Goal: Information Seeking & Learning: Learn about a topic

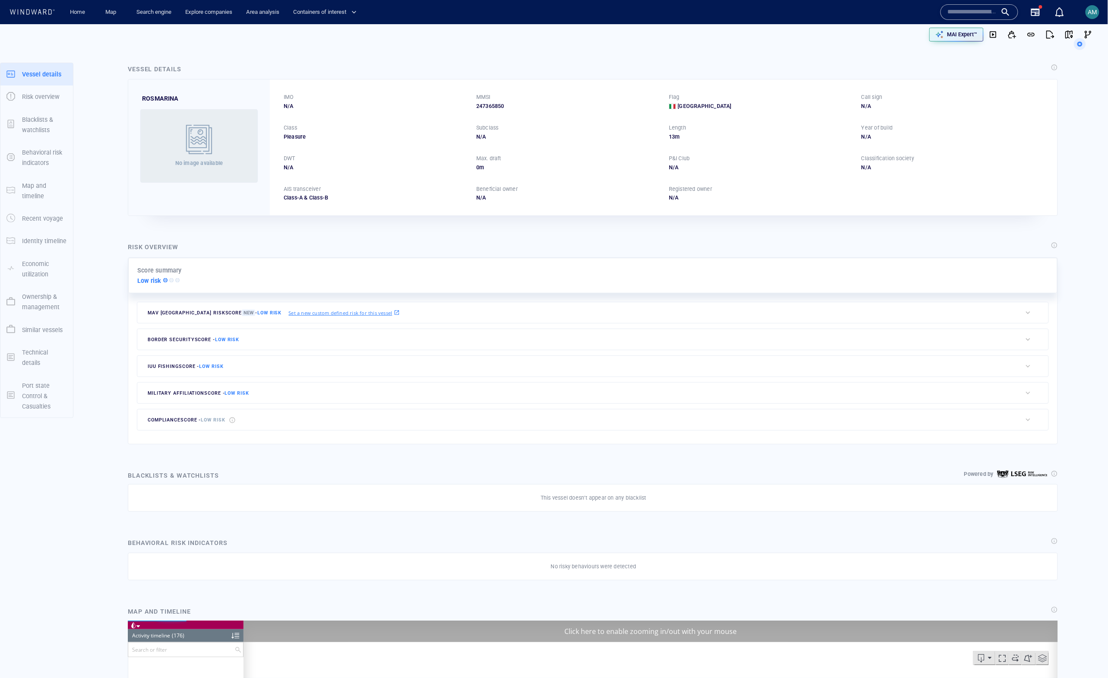
scroll to position [1521, 0]
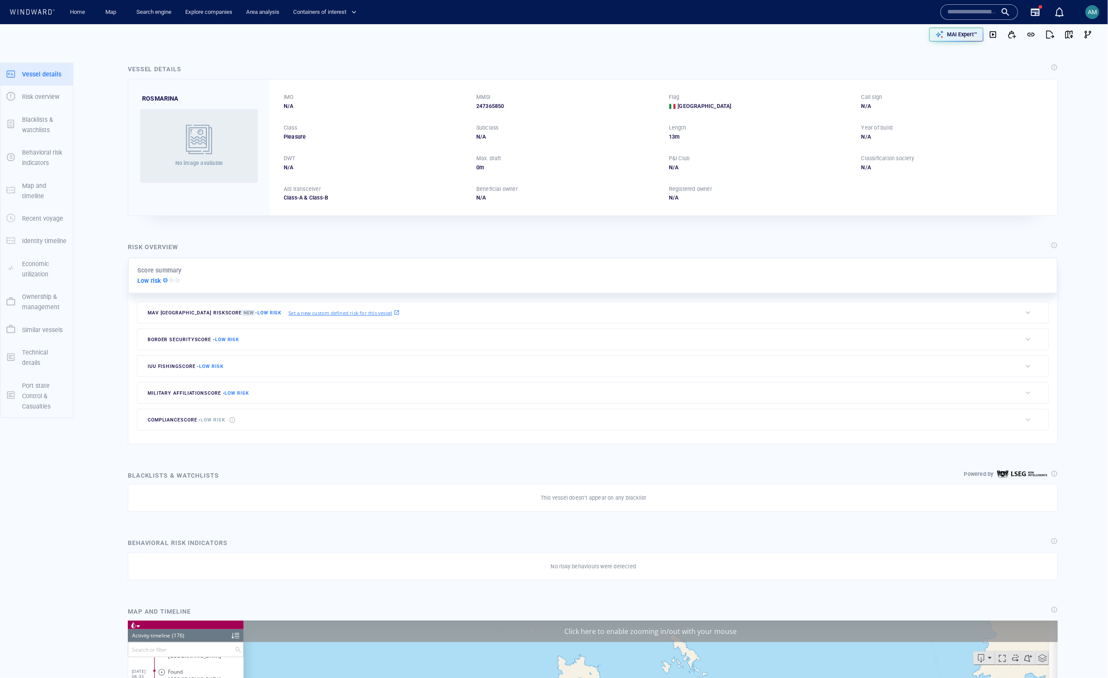
click at [959, 14] on input "text" at bounding box center [972, 12] width 49 height 13
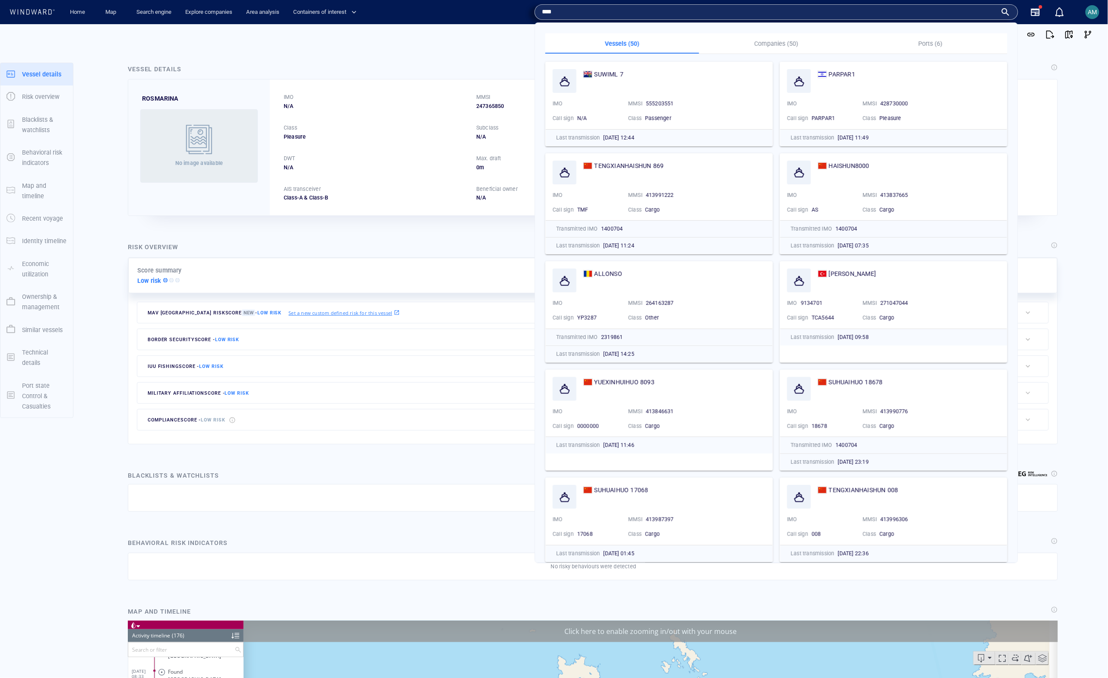
click at [652, 17] on input "****" at bounding box center [769, 12] width 455 height 13
click at [648, 14] on input "****" at bounding box center [769, 12] width 455 height 13
click at [556, 11] on input "******" at bounding box center [769, 12] width 455 height 13
click at [556, 12] on input "******" at bounding box center [769, 12] width 455 height 13
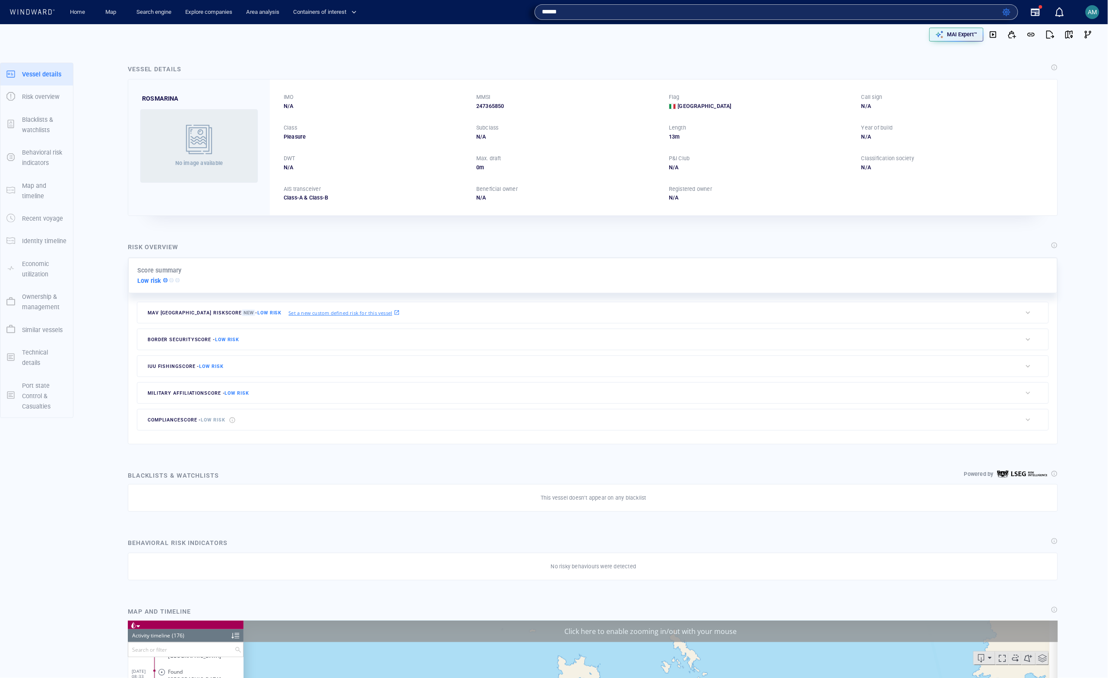
click at [570, 10] on input "******" at bounding box center [770, 12] width 457 height 13
type input "*******"
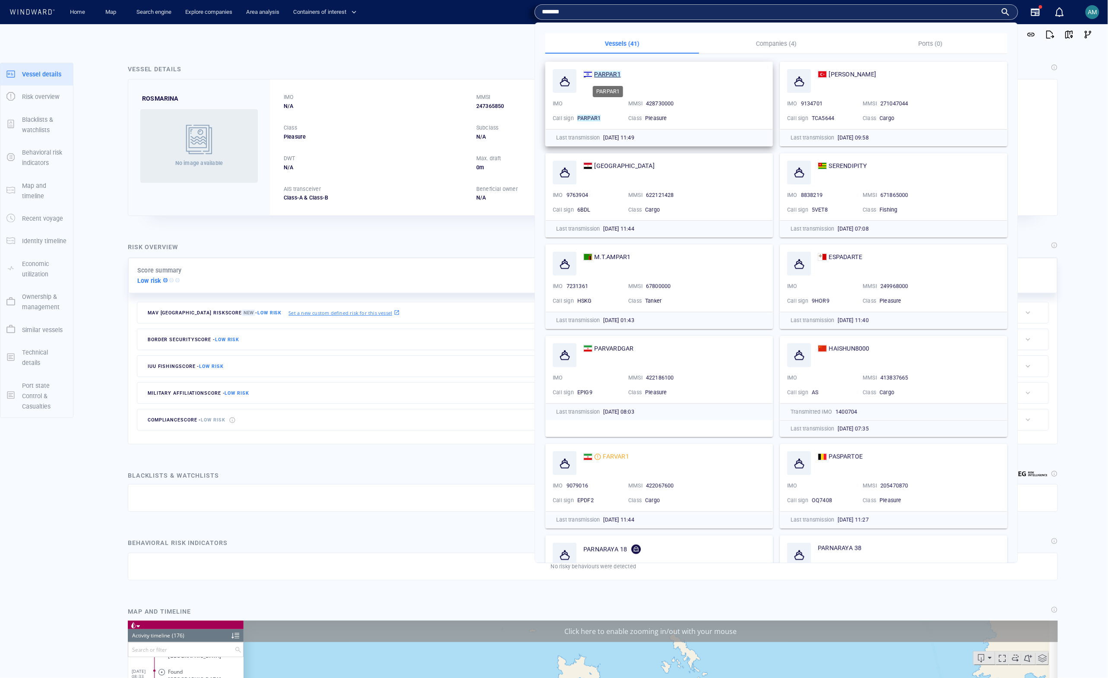
click at [610, 78] on mark "PARPAR1" at bounding box center [607, 74] width 26 height 7
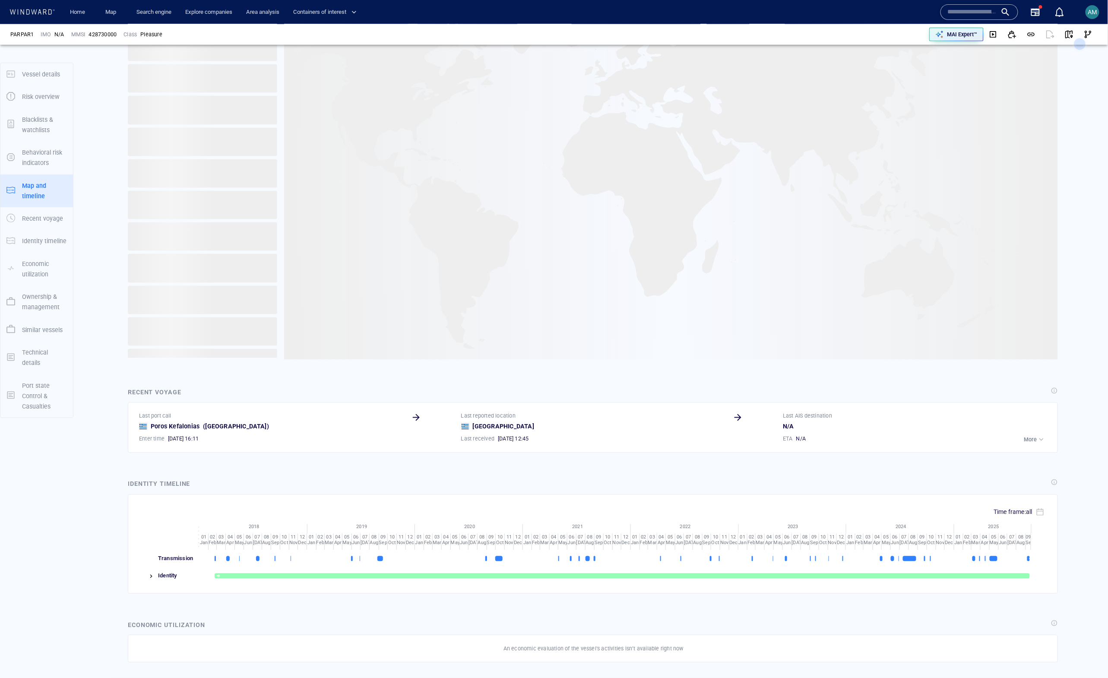
scroll to position [664, 0]
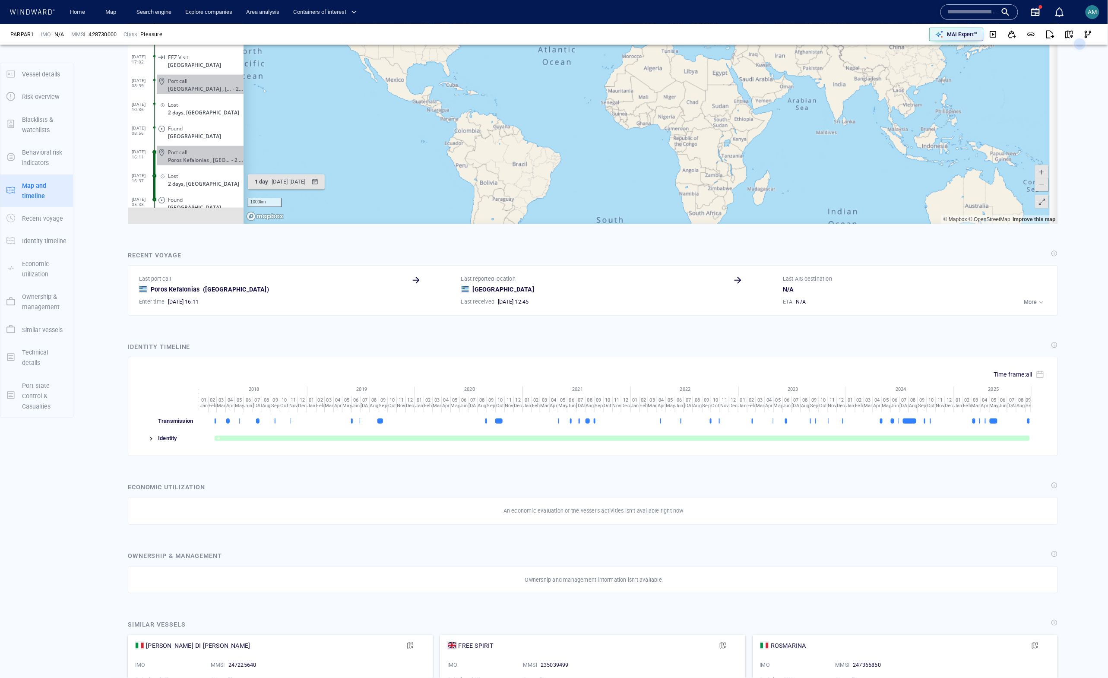
scroll to position [444, 0]
click at [288, 180] on div "[DATE] - [DATE]" at bounding box center [288, 181] width 37 height 13
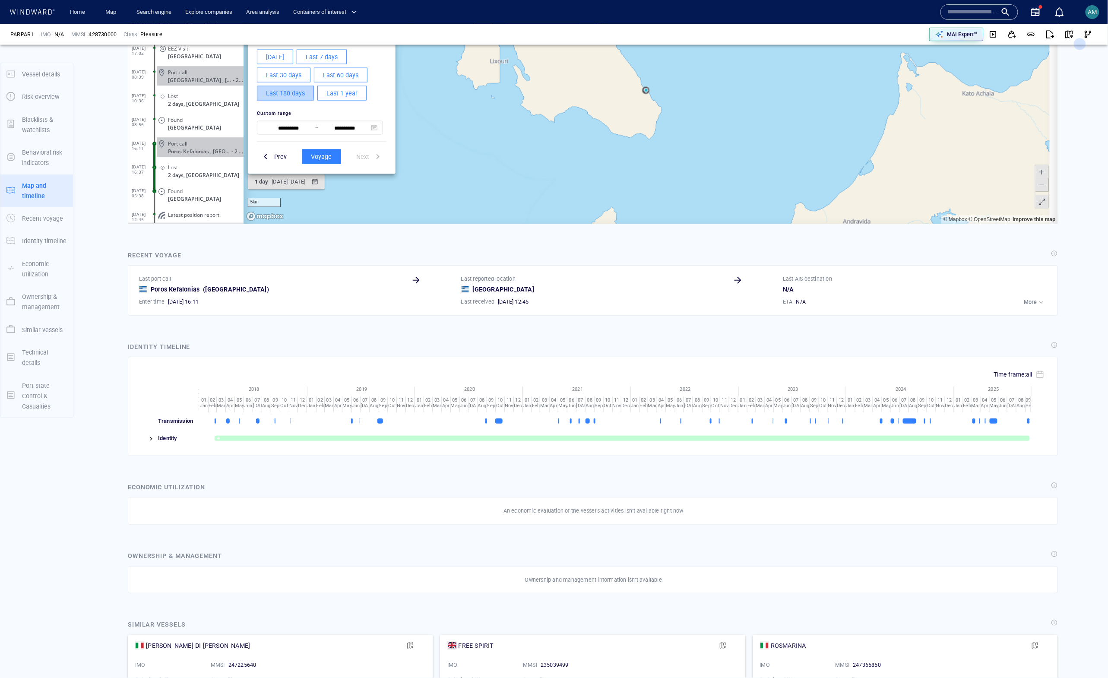
click at [282, 92] on span "Last 180 days" at bounding box center [285, 93] width 39 height 11
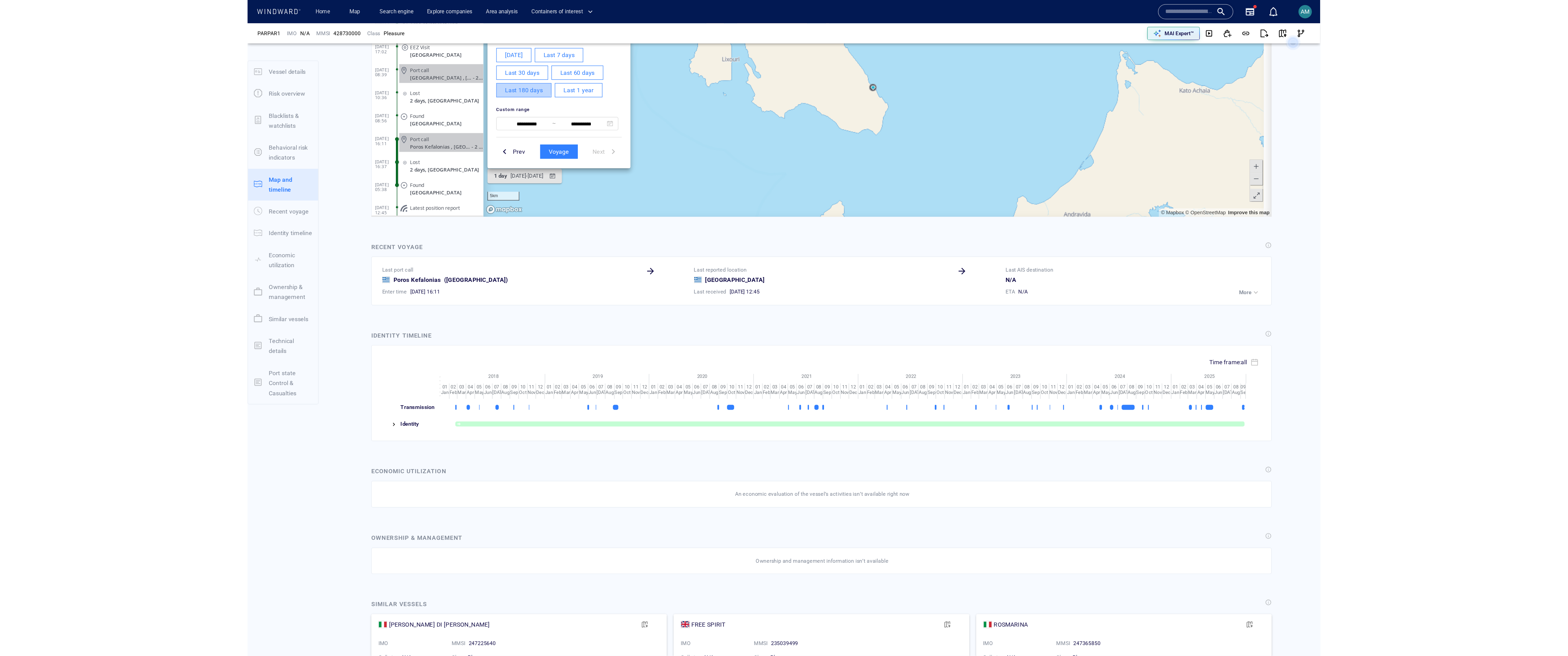
scroll to position [16763, 0]
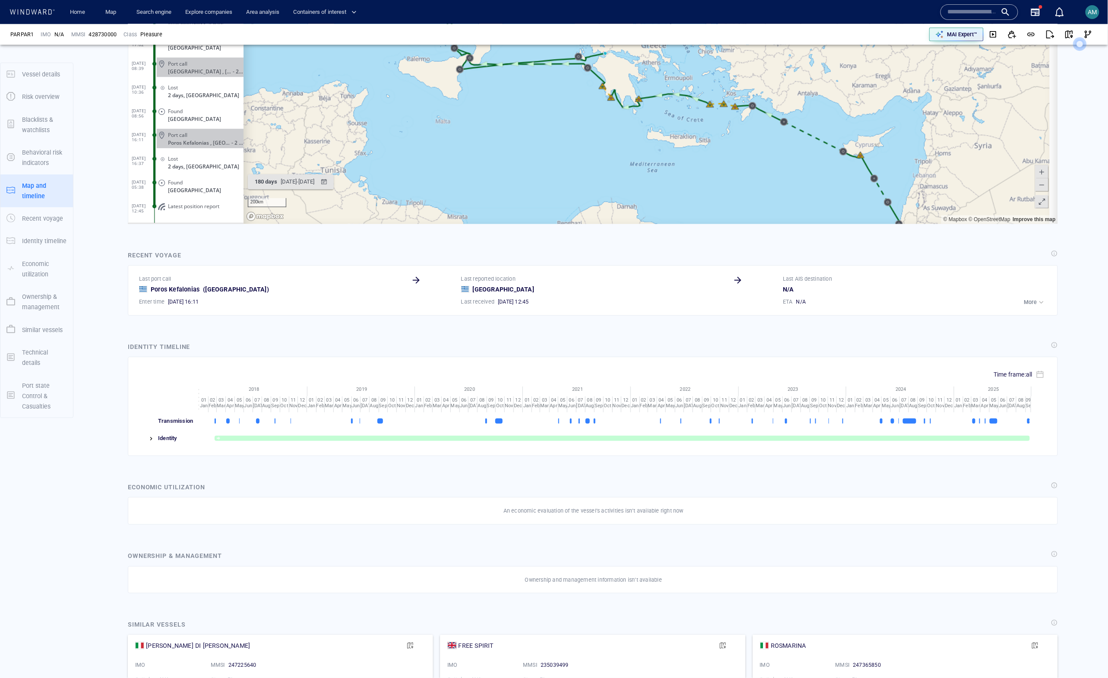
click at [1038, 204] on span at bounding box center [1042, 202] width 9 height 13
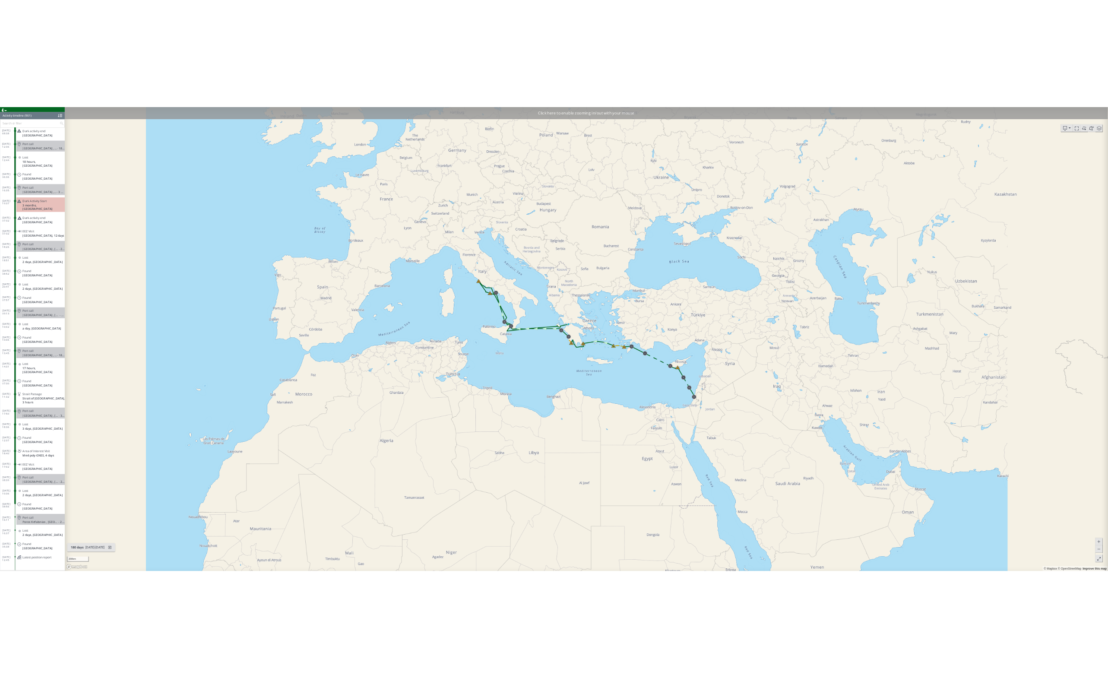
scroll to position [20647, 0]
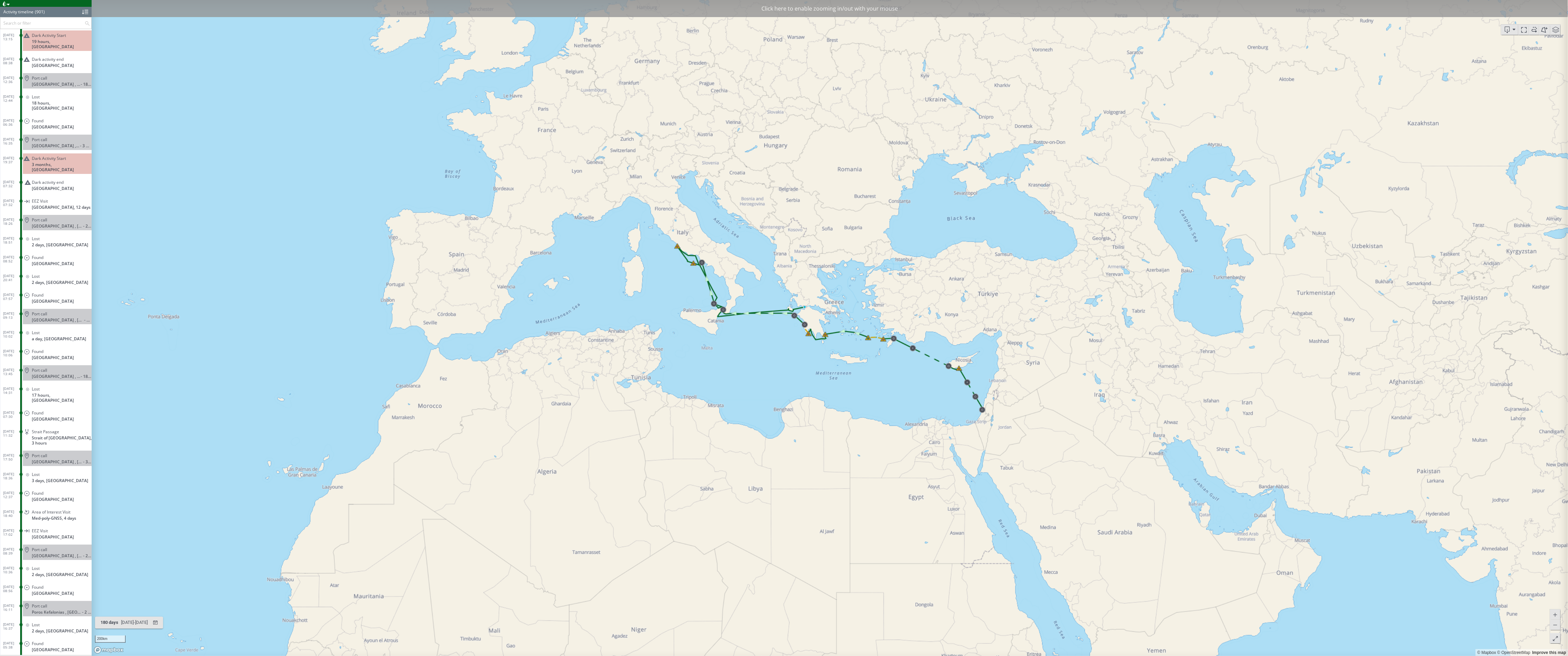
click at [745, 349] on canvas "Map" at bounding box center [830, 328] width 1477 height 656
click at [741, 346] on canvas "Map" at bounding box center [830, 328] width 1477 height 656
click at [877, 8] on div "Click here to enable zooming in/out with your mouse" at bounding box center [830, 9] width 1476 height 17
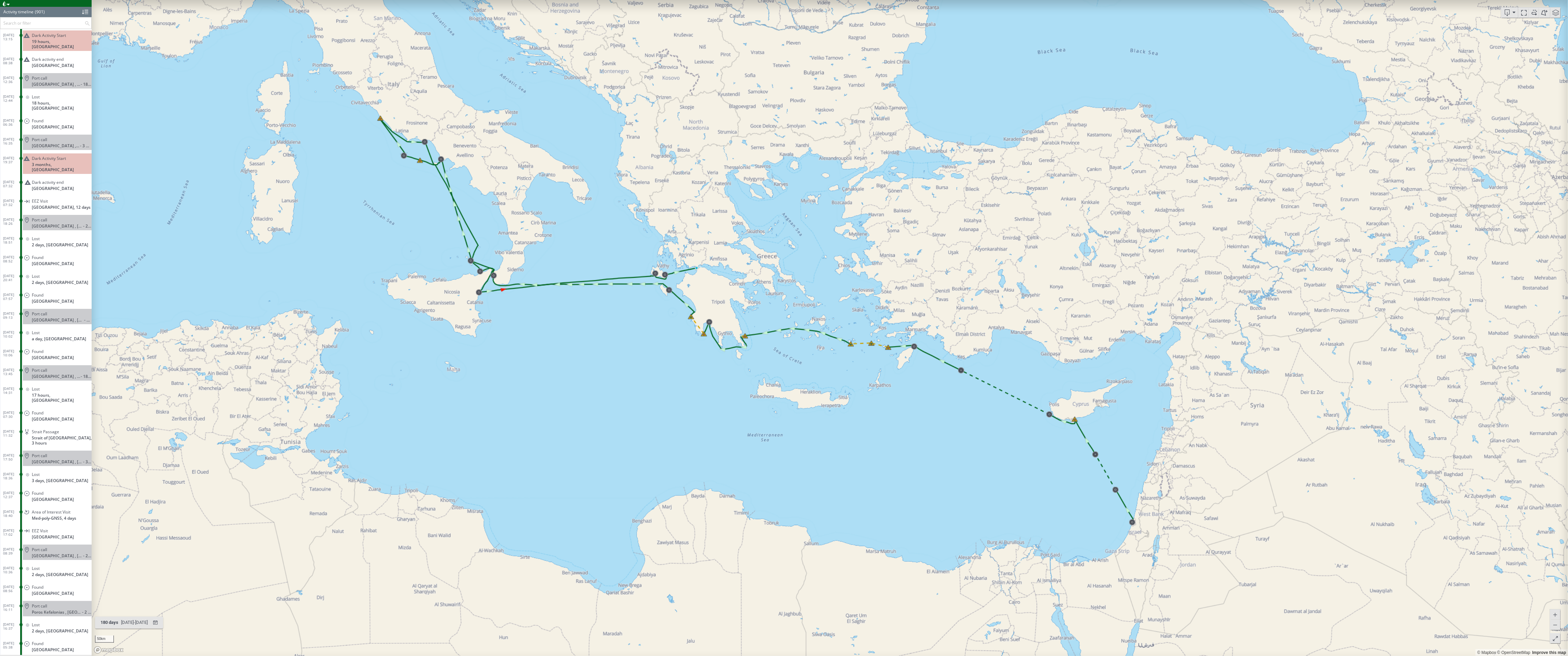
drag, startPoint x: 792, startPoint y: 335, endPoint x: 604, endPoint y: 379, distance: 193.1
click at [599, 377] on canvas "Map" at bounding box center [830, 328] width 1477 height 656
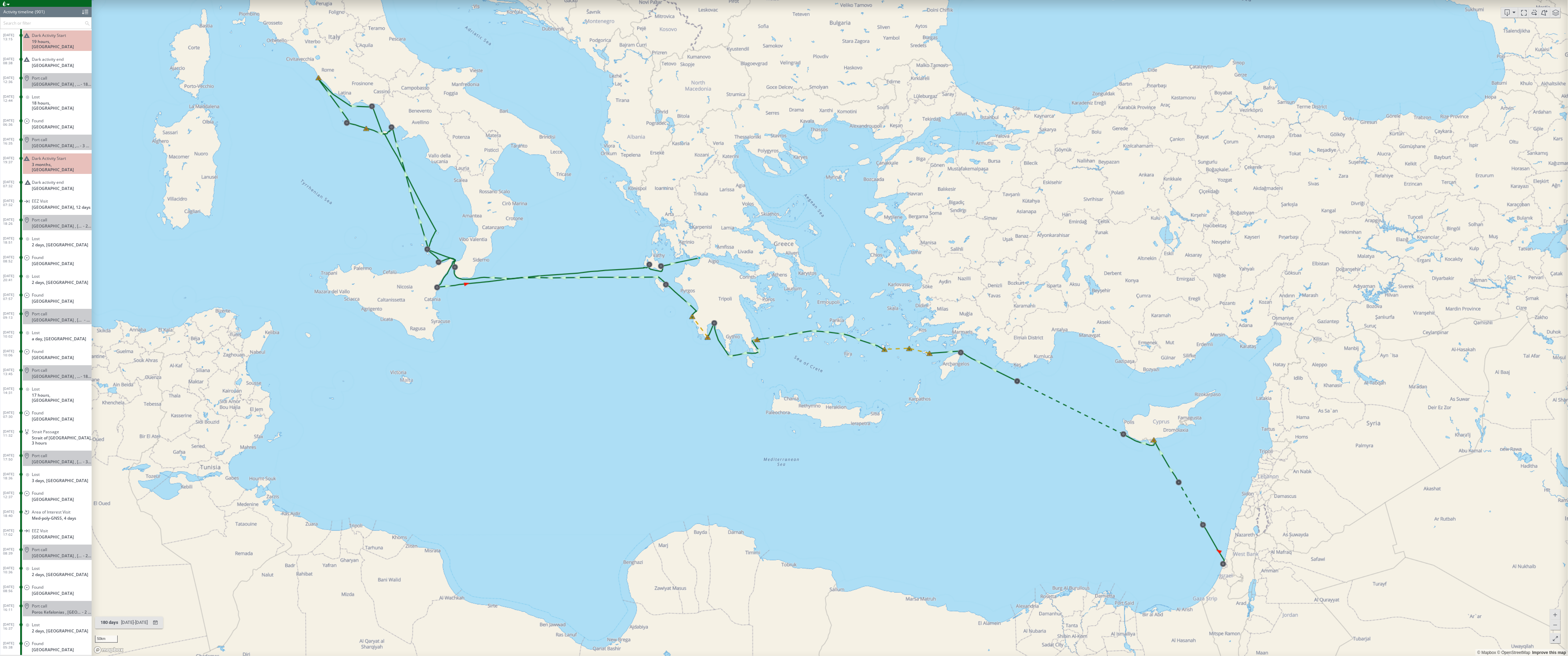
drag, startPoint x: 641, startPoint y: 379, endPoint x: 619, endPoint y: 396, distance: 27.8
click at [619, 396] on canvas "Map" at bounding box center [830, 328] width 1477 height 656
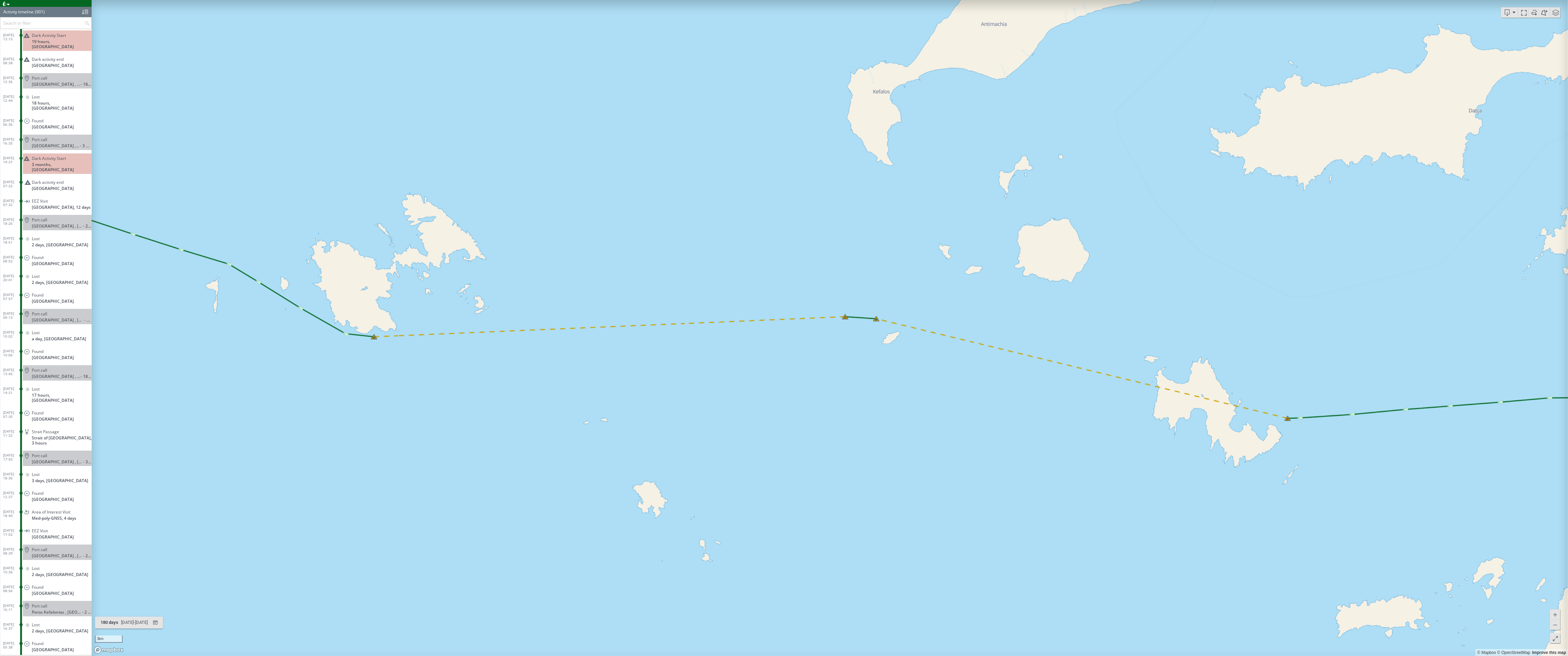
drag, startPoint x: 704, startPoint y: 176, endPoint x: 865, endPoint y: 318, distance: 214.7
click at [877, 347] on canvas "Map" at bounding box center [830, 328] width 1477 height 656
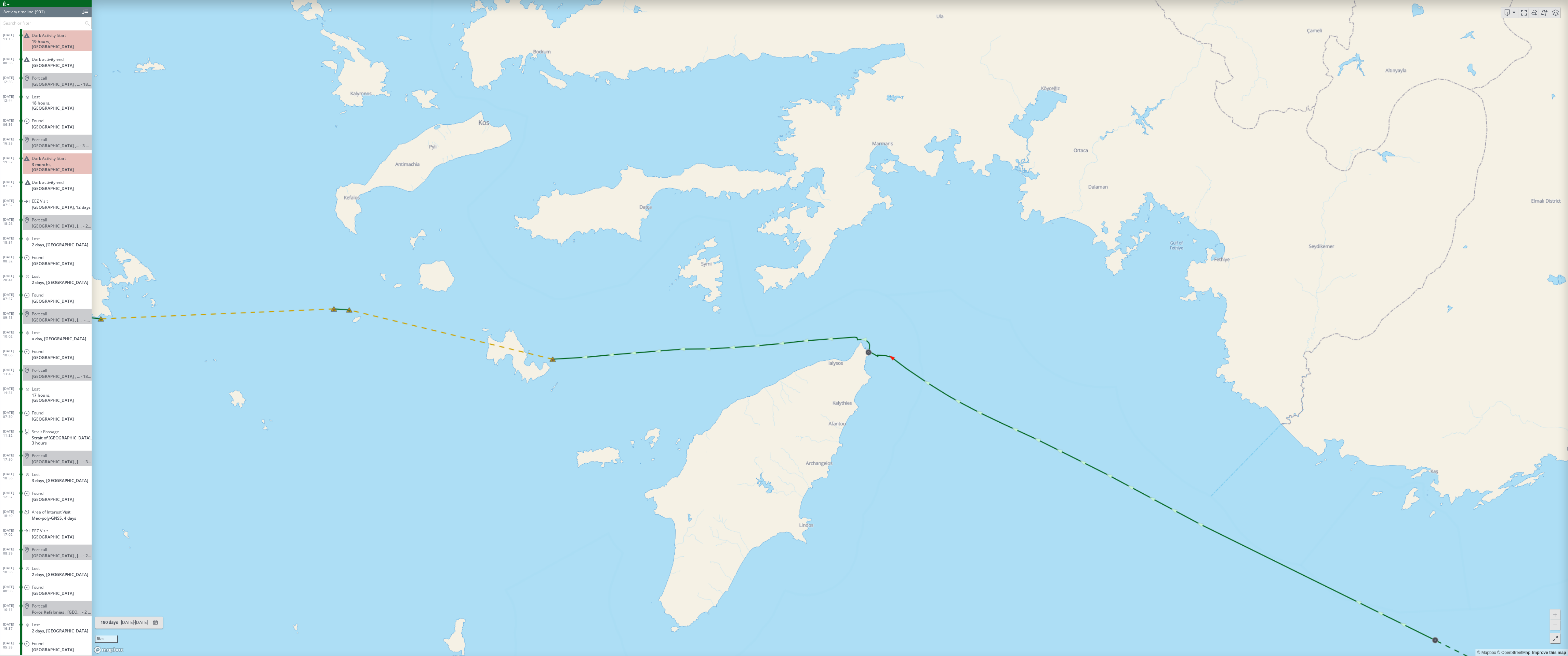
drag, startPoint x: 1425, startPoint y: 351, endPoint x: 775, endPoint y: 311, distance: 651.2
click at [775, 311] on canvas "Map" at bounding box center [830, 328] width 1477 height 656
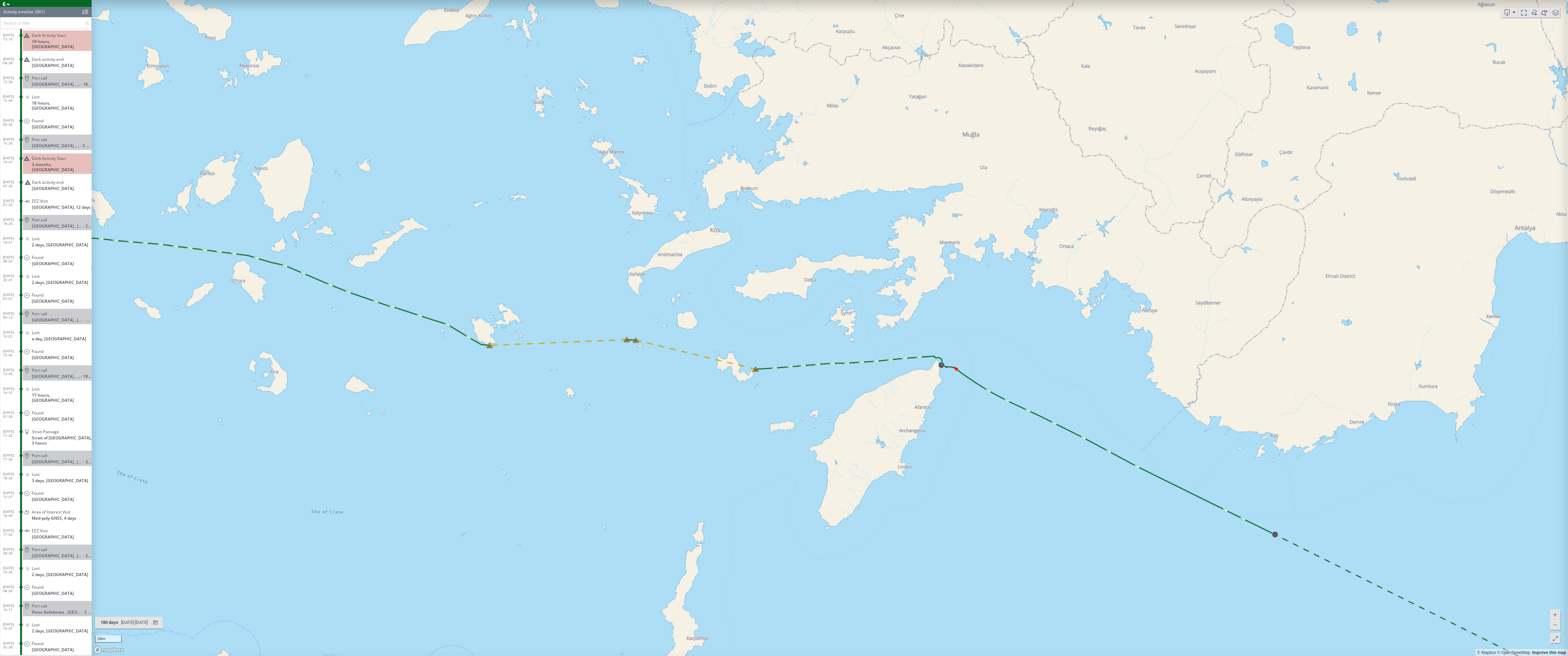
drag, startPoint x: 1203, startPoint y: 472, endPoint x: 910, endPoint y: 266, distance: 358.2
click at [877, 266] on canvas "Map" at bounding box center [830, 328] width 1477 height 656
drag, startPoint x: 1246, startPoint y: 426, endPoint x: 960, endPoint y: 297, distance: 313.7
click at [877, 303] on canvas "Map" at bounding box center [830, 328] width 1477 height 656
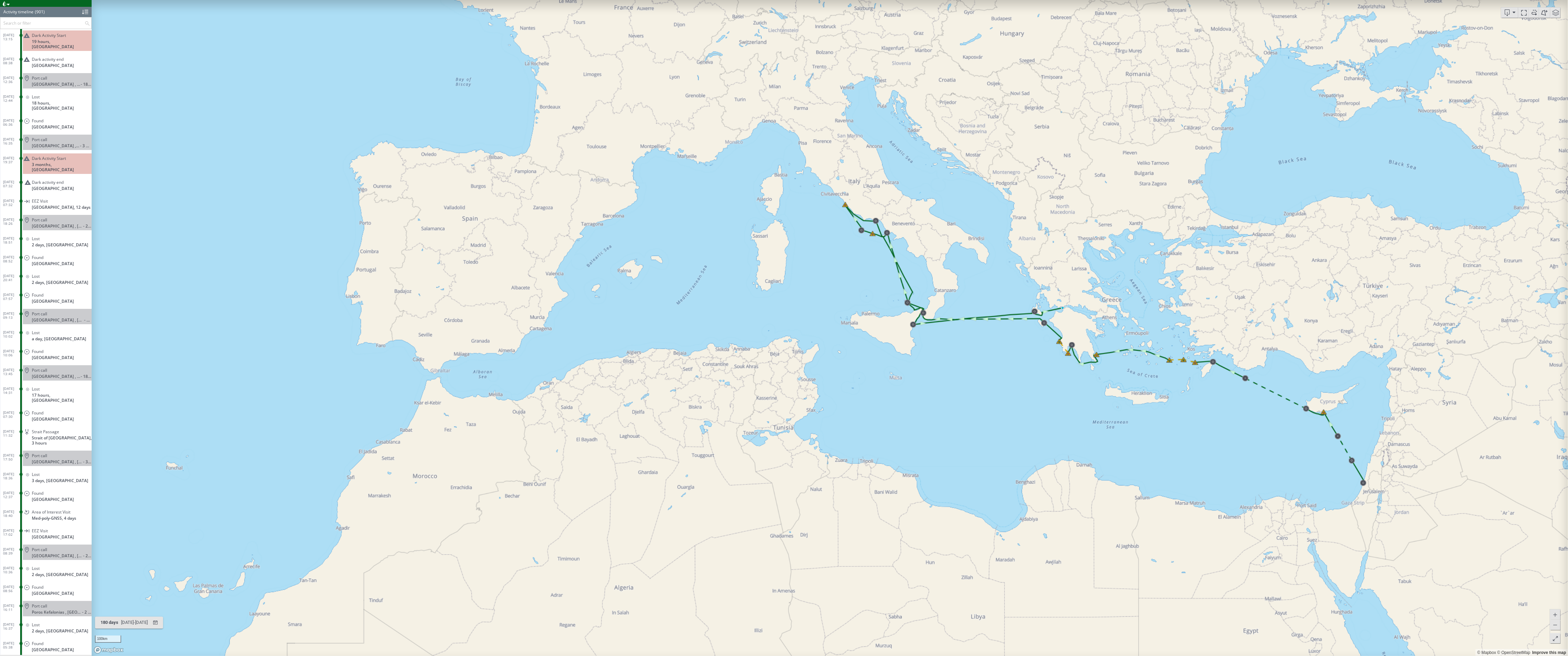
drag, startPoint x: 648, startPoint y: 354, endPoint x: 1178, endPoint y: 406, distance: 532.5
click at [877, 406] on canvas "Map" at bounding box center [830, 328] width 1477 height 656
drag, startPoint x: 1160, startPoint y: 382, endPoint x: 1073, endPoint y: 385, distance: 87.1
click at [877, 385] on canvas "Map" at bounding box center [830, 328] width 1477 height 656
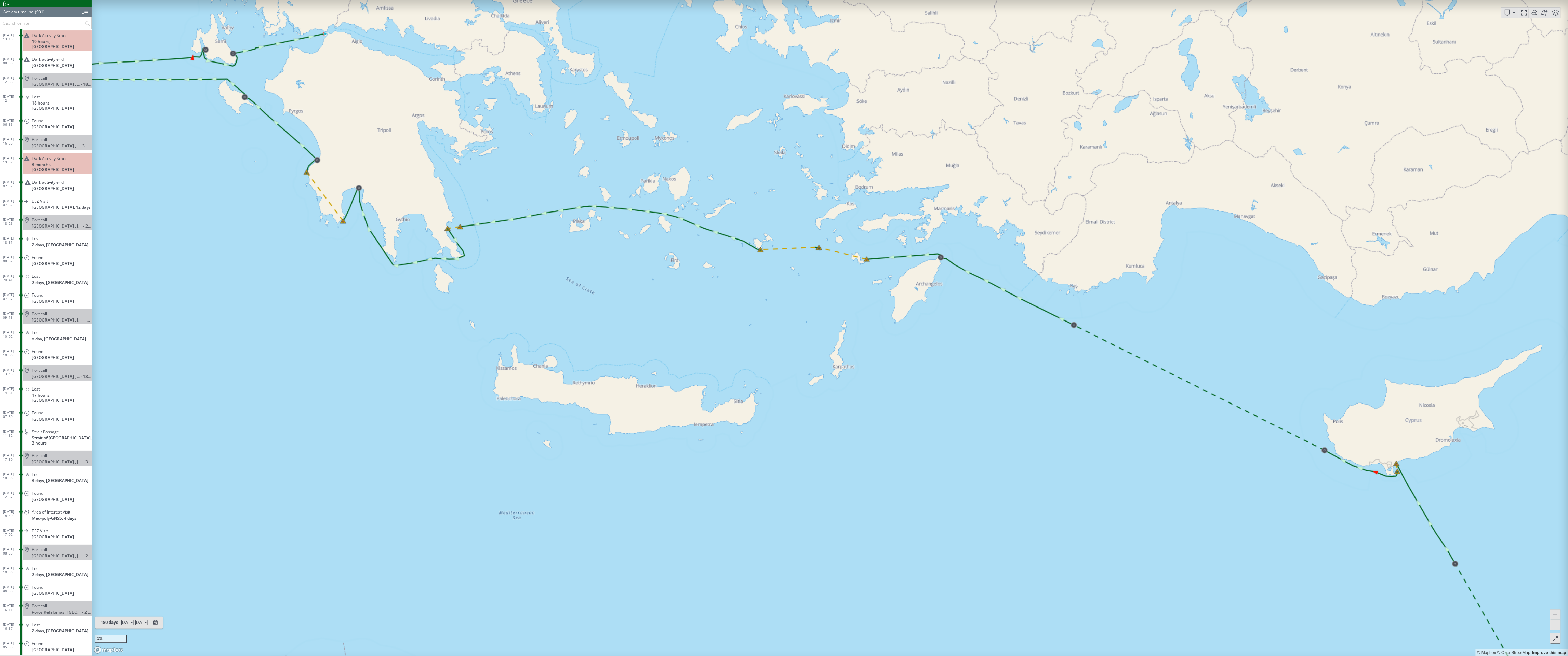
drag, startPoint x: 1277, startPoint y: 428, endPoint x: 1058, endPoint y: 404, distance: 220.3
click at [877, 404] on canvas "Map" at bounding box center [830, 328] width 1477 height 656
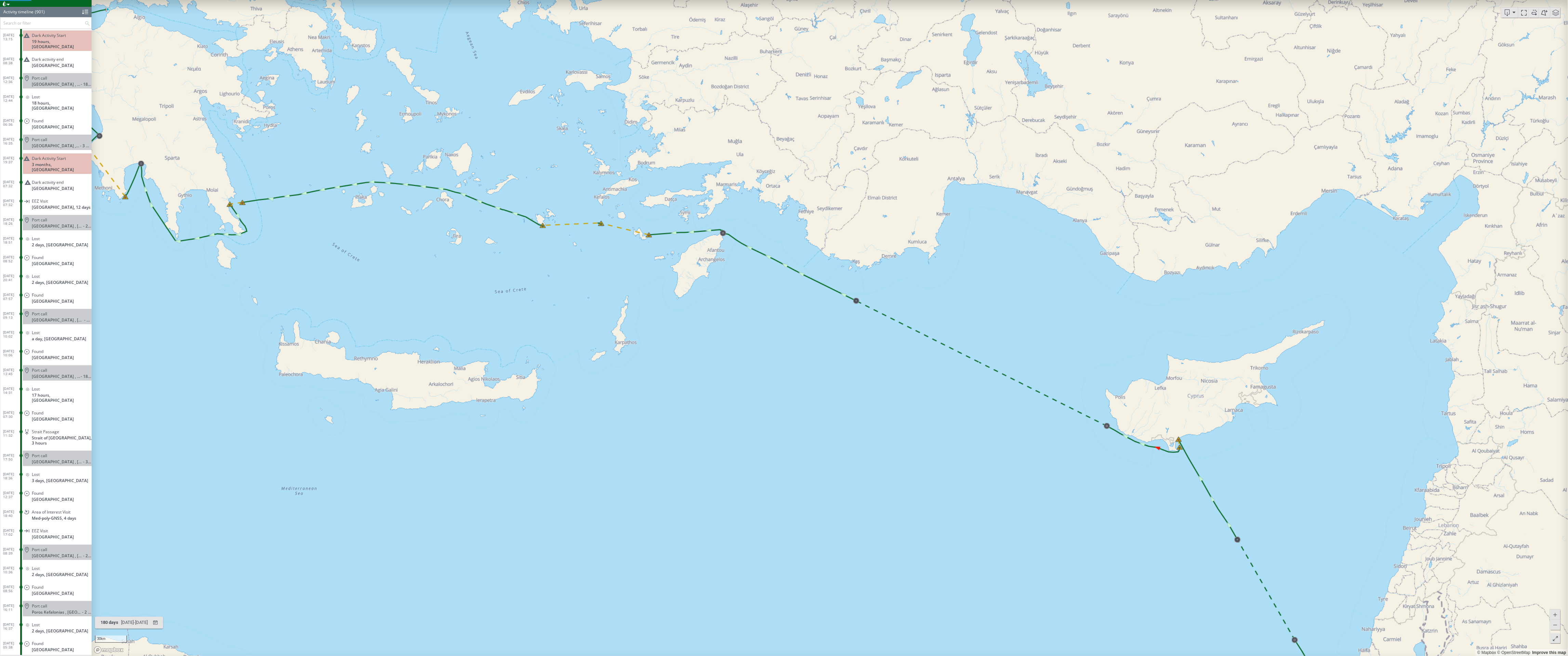
drag, startPoint x: 962, startPoint y: 367, endPoint x: 1319, endPoint y: 465, distance: 370.2
click at [877, 465] on canvas "Map" at bounding box center [830, 328] width 1477 height 656
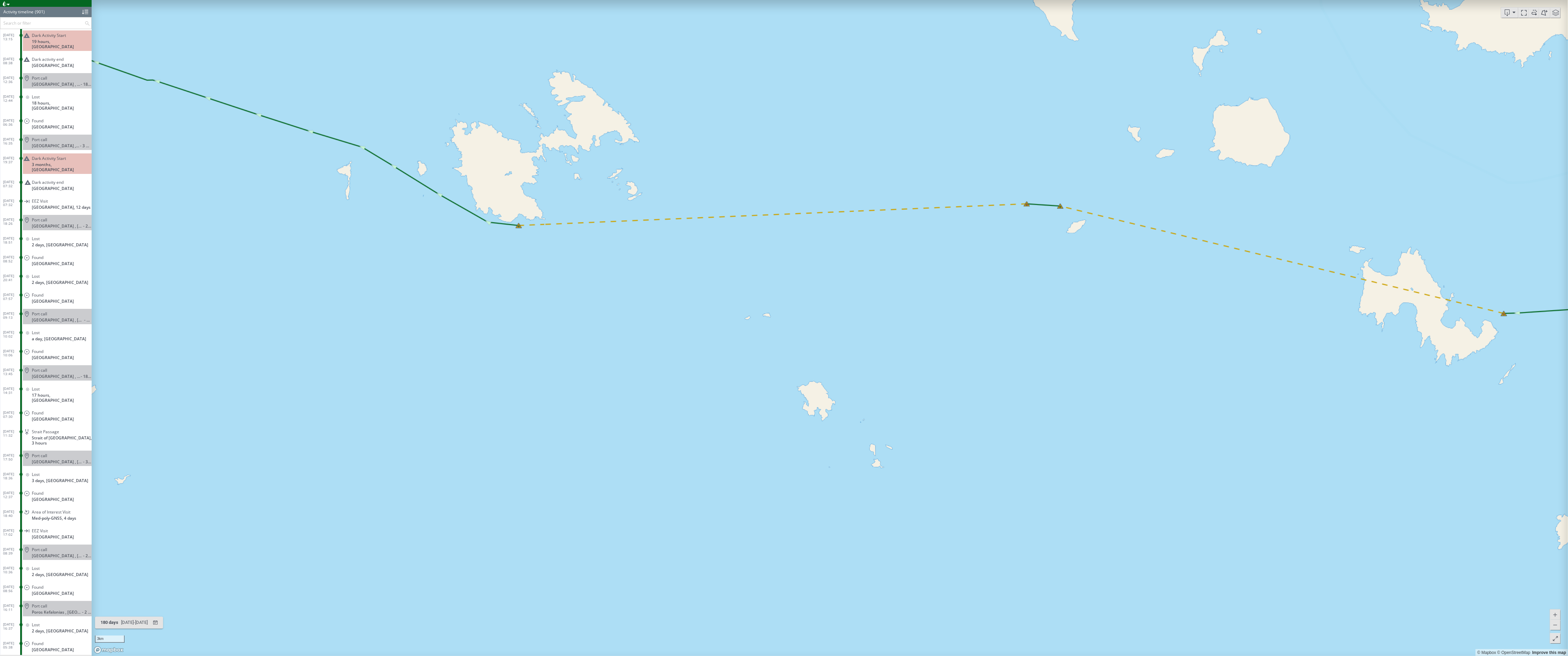
drag, startPoint x: 1253, startPoint y: 343, endPoint x: 986, endPoint y: 362, distance: 267.7
click at [877, 365] on canvas "Map" at bounding box center [830, 328] width 1477 height 656
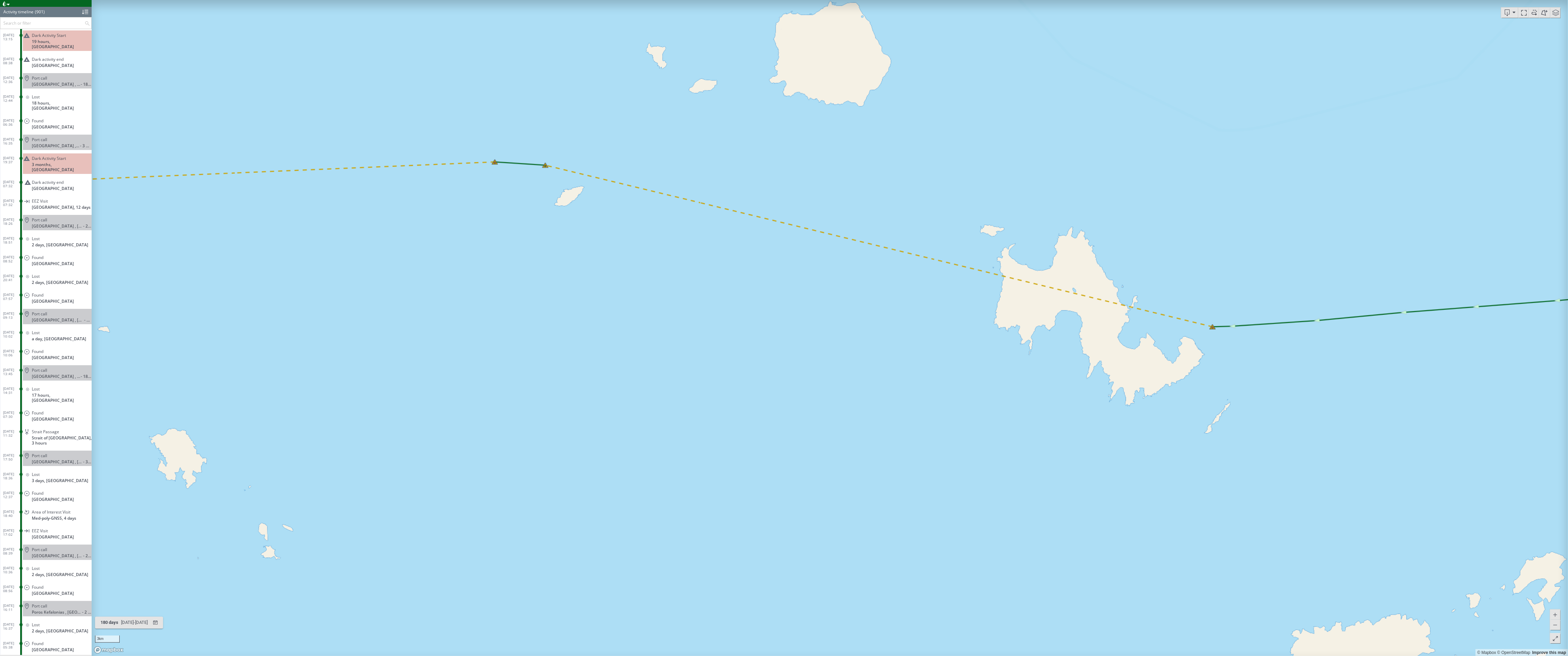
drag, startPoint x: 829, startPoint y: 341, endPoint x: 1198, endPoint y: 458, distance: 387.1
click at [877, 458] on canvas "Map" at bounding box center [830, 328] width 1477 height 656
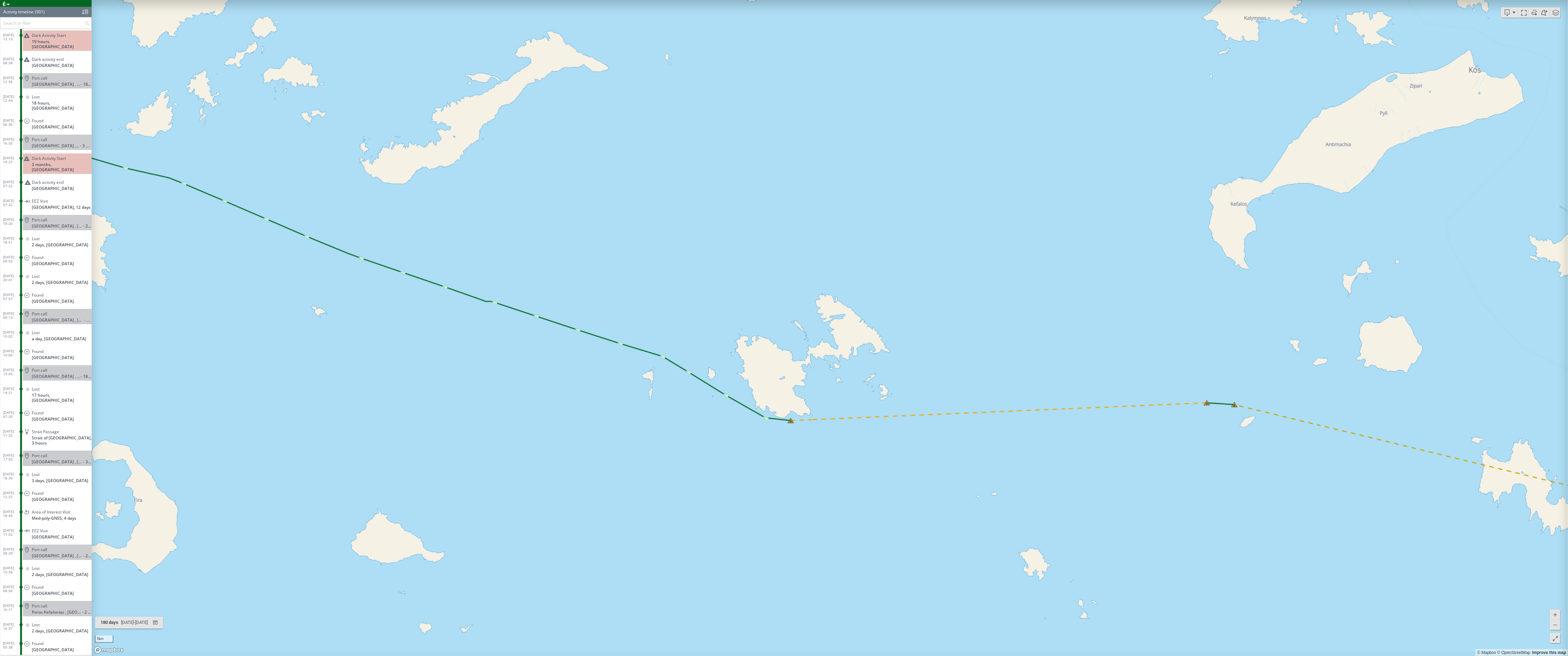
drag, startPoint x: 755, startPoint y: 414, endPoint x: 1267, endPoint y: 408, distance: 512.0
click at [877, 408] on canvas "Map" at bounding box center [830, 328] width 1477 height 656
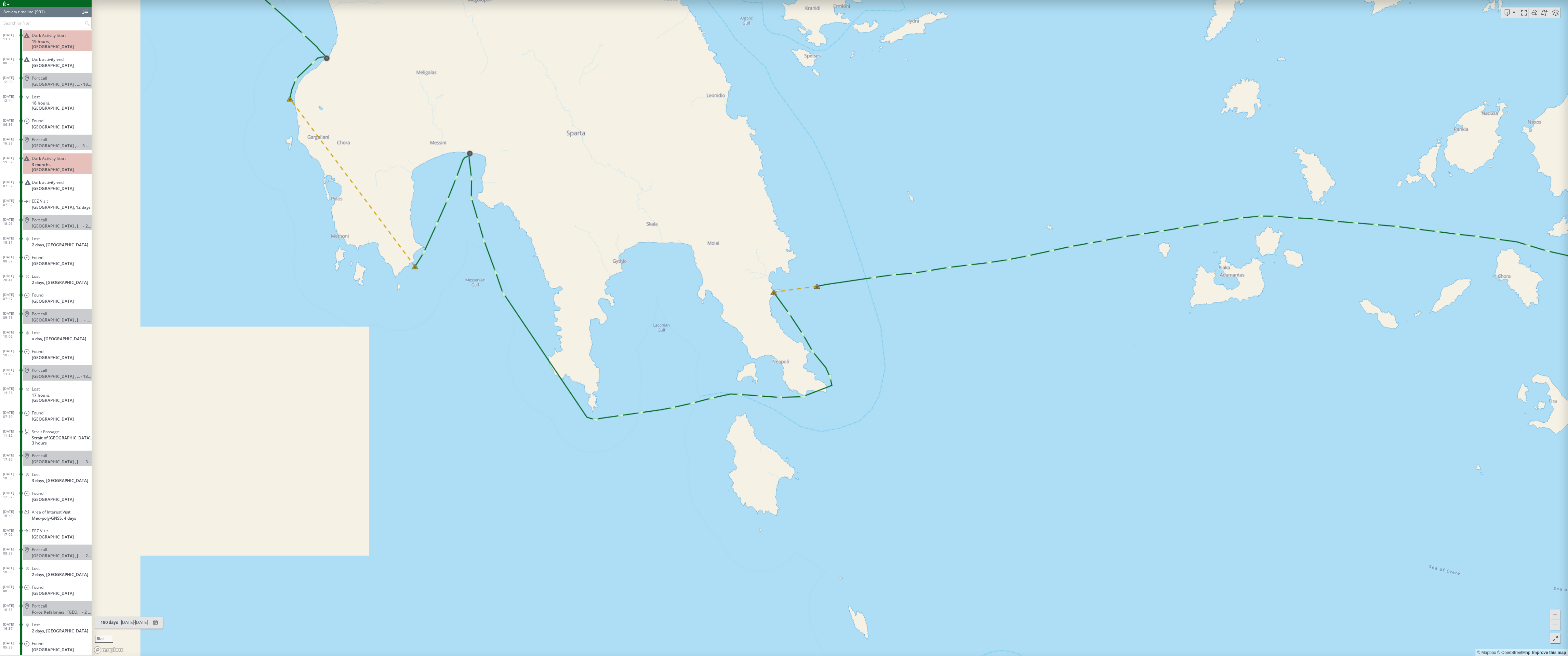
drag, startPoint x: 898, startPoint y: 441, endPoint x: 1146, endPoint y: 389, distance: 253.4
click at [877, 389] on canvas "Map" at bounding box center [830, 328] width 1477 height 656
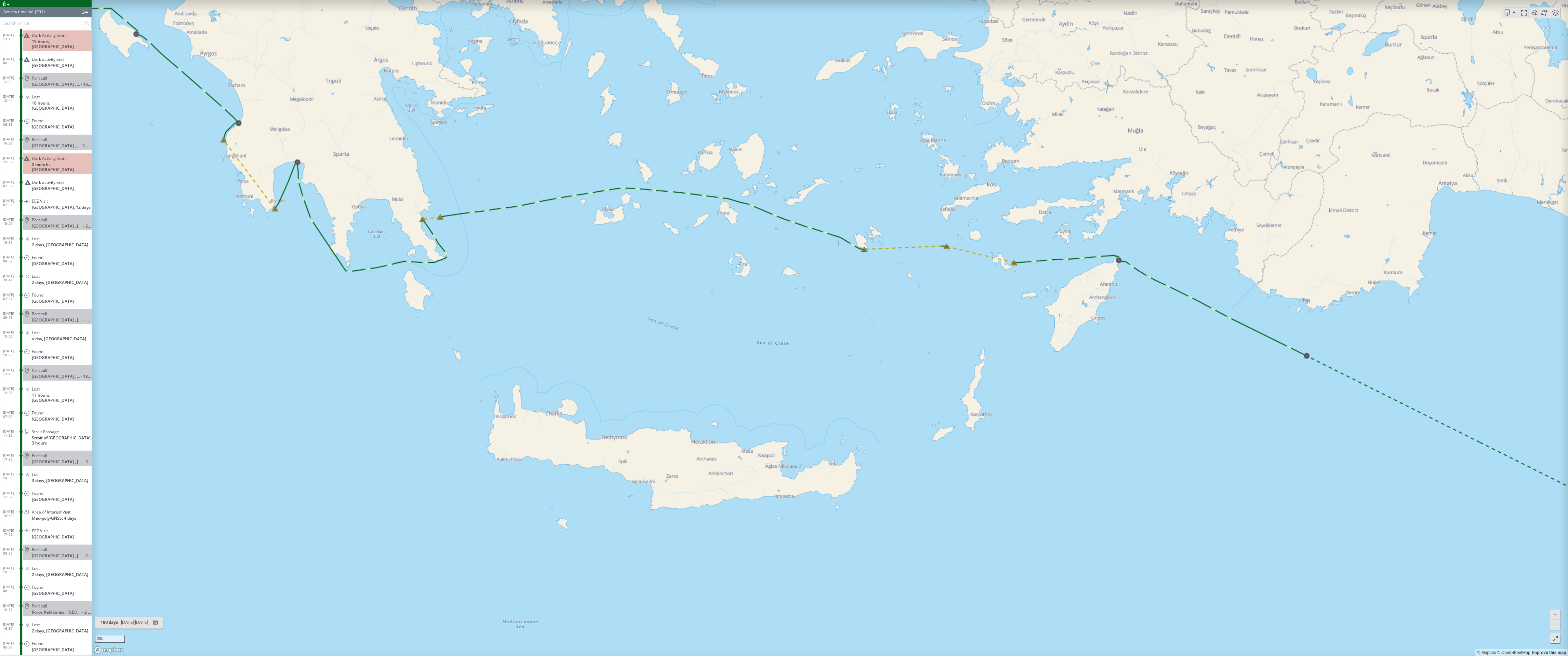
drag, startPoint x: 976, startPoint y: 271, endPoint x: 746, endPoint y: 362, distance: 247.3
click at [746, 364] on canvas "Map" at bounding box center [830, 328] width 1477 height 656
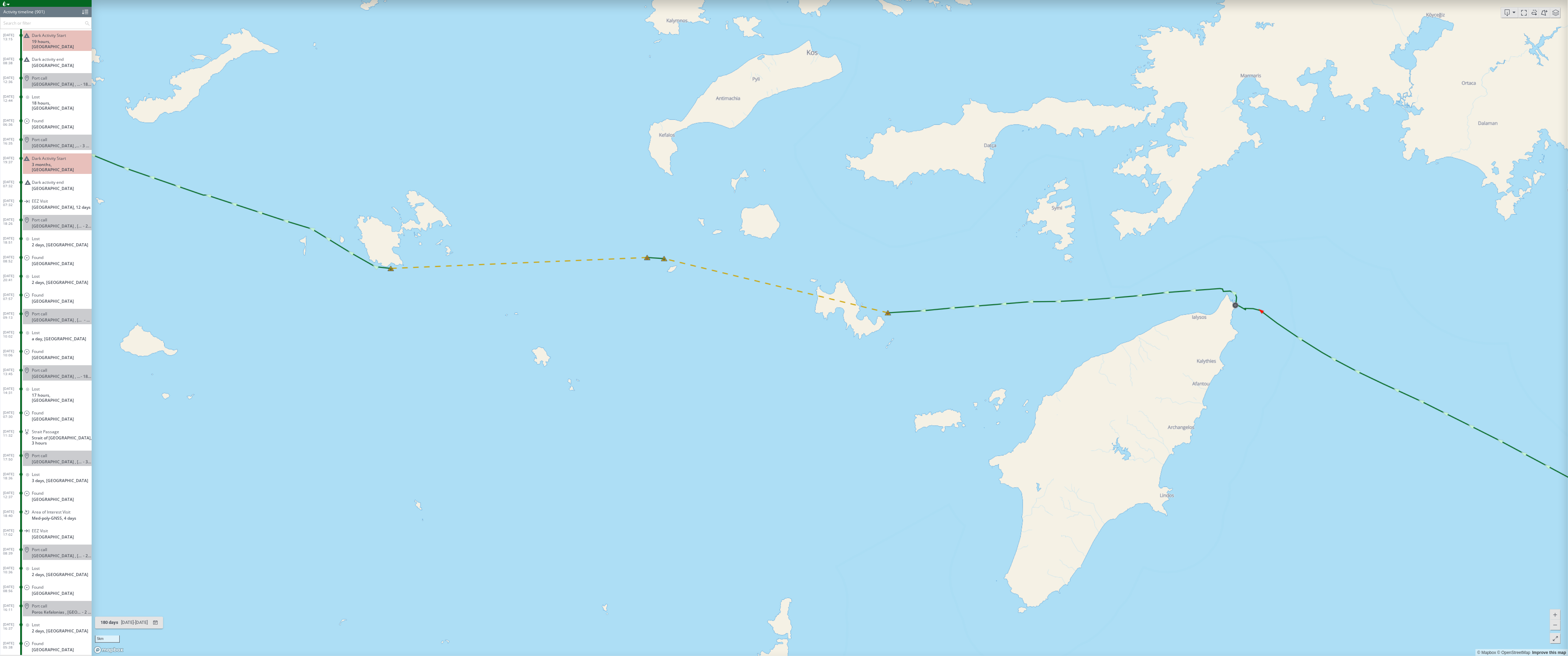
drag, startPoint x: 768, startPoint y: 328, endPoint x: 628, endPoint y: 432, distance: 174.4
click at [628, 432] on canvas "Map" at bounding box center [830, 328] width 1477 height 656
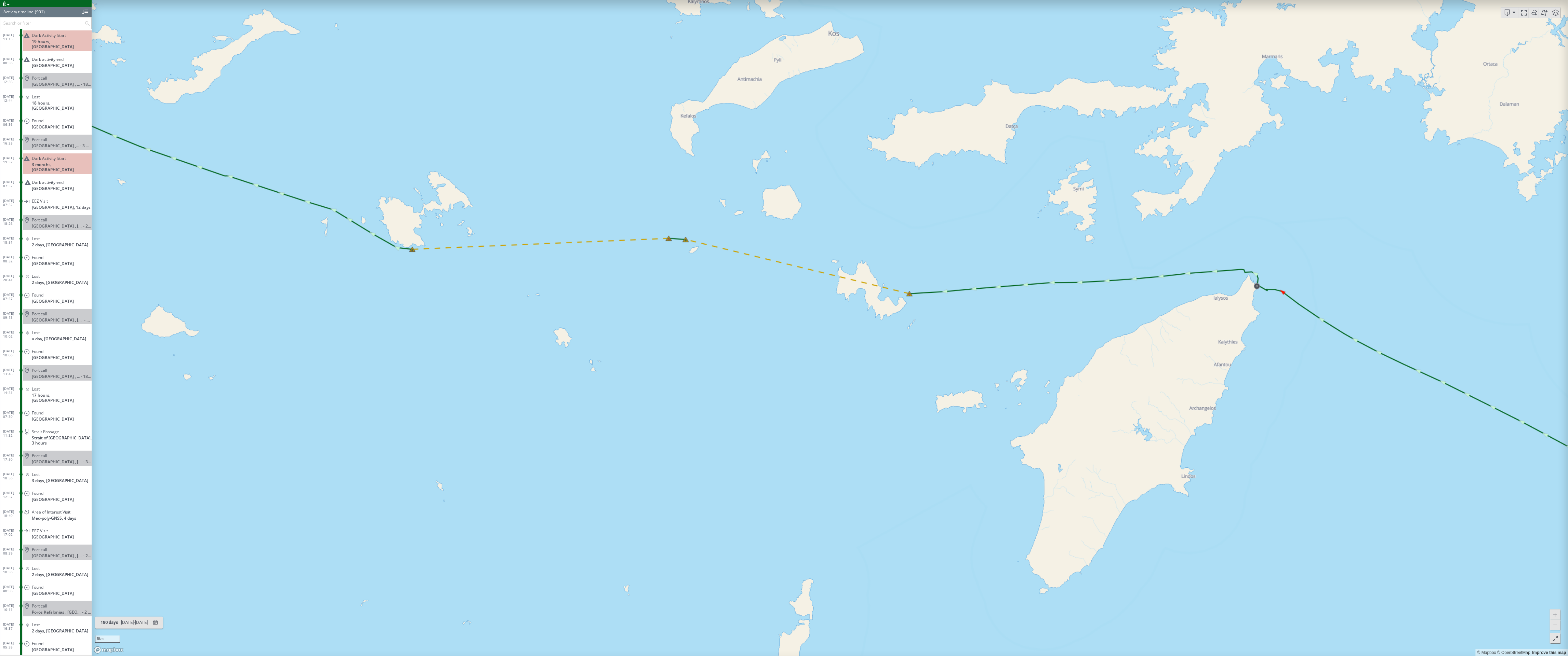
drag, startPoint x: 919, startPoint y: 274, endPoint x: 910, endPoint y: 390, distance: 116.3
click at [877, 390] on canvas "Map" at bounding box center [830, 328] width 1477 height 656
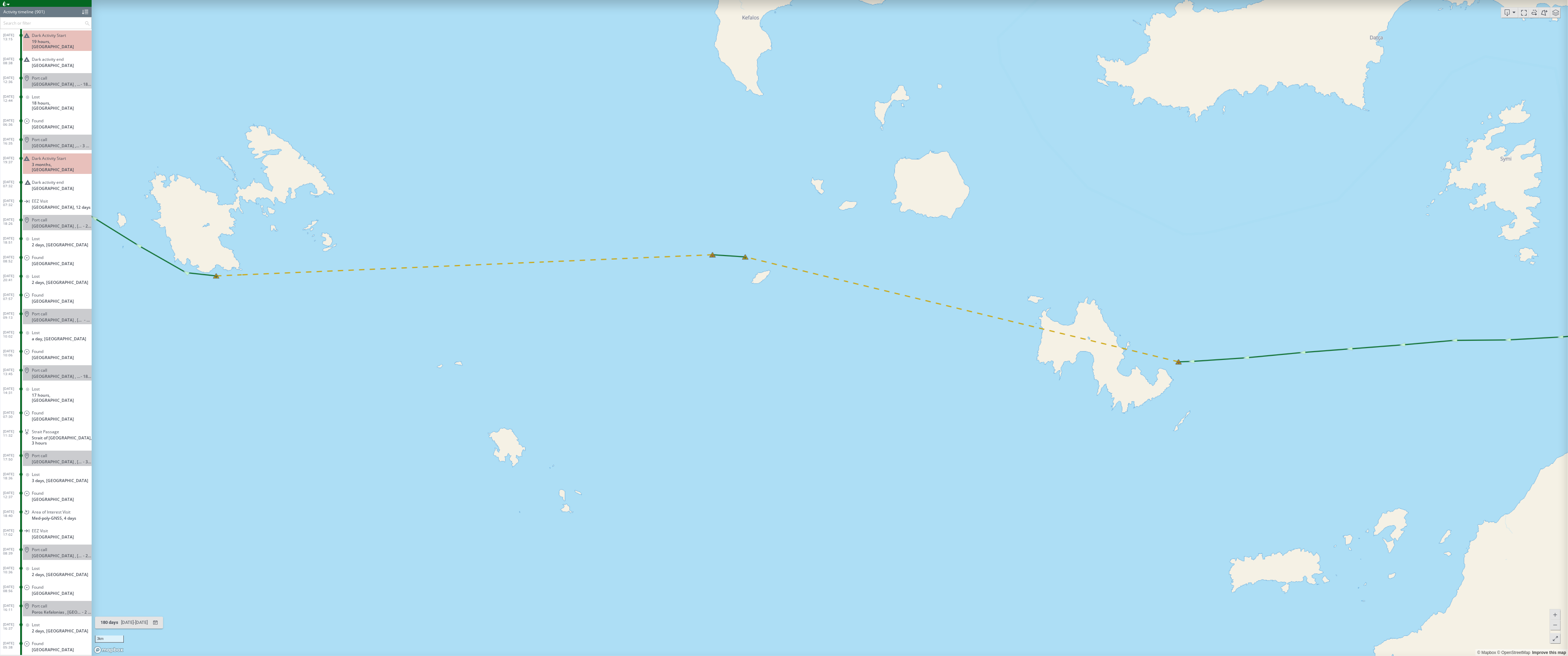
drag, startPoint x: 897, startPoint y: 400, endPoint x: 1166, endPoint y: 510, distance: 290.6
click at [877, 510] on canvas "Map" at bounding box center [830, 328] width 1477 height 656
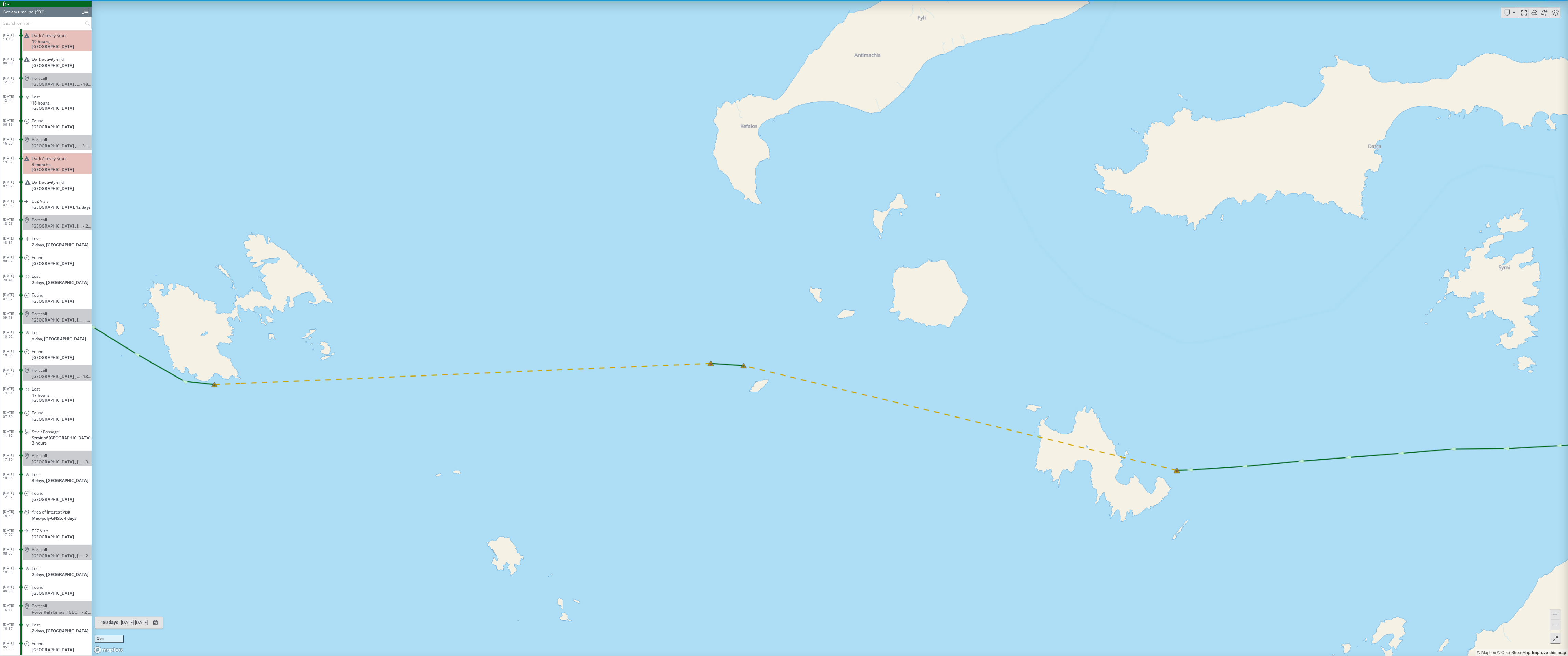
click at [877, 248] on canvas "Map" at bounding box center [830, 328] width 1477 height 656
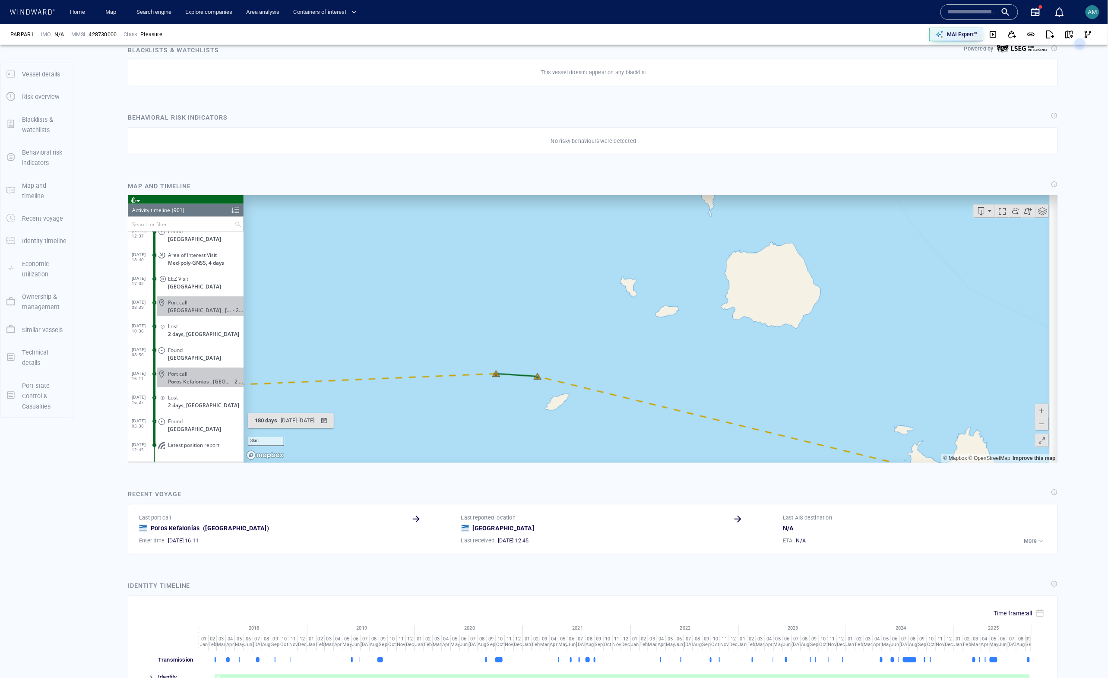
scroll to position [425, 0]
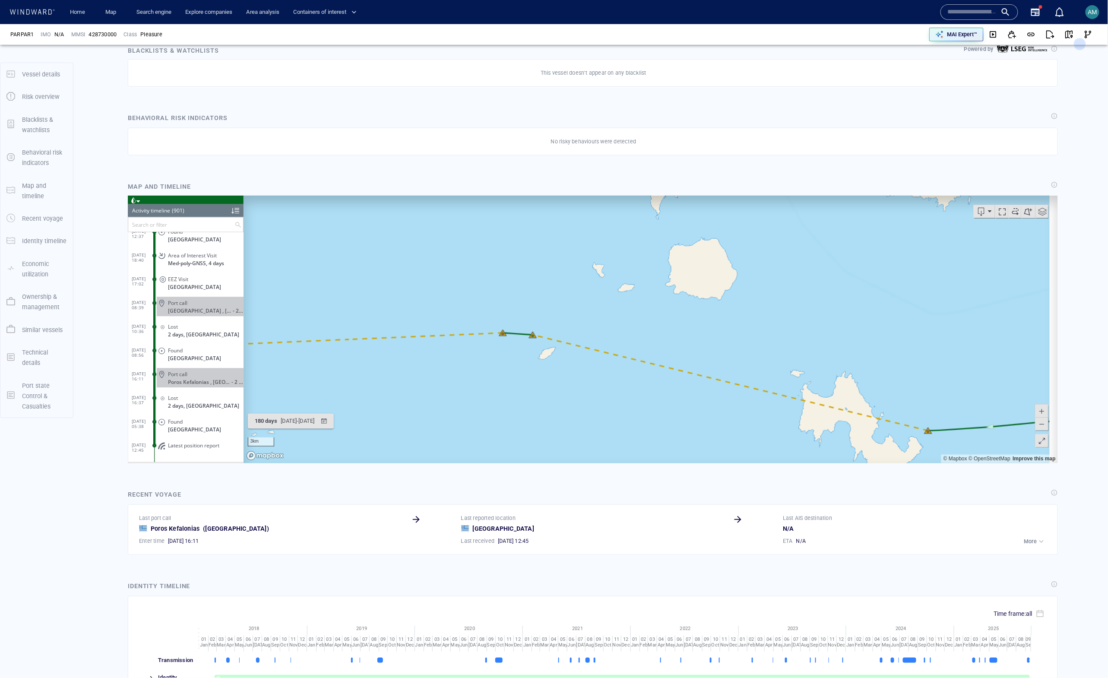
drag, startPoint x: 634, startPoint y: 290, endPoint x: 451, endPoint y: 255, distance: 186.0
click at [451, 255] on canvas "Map" at bounding box center [646, 329] width 806 height 268
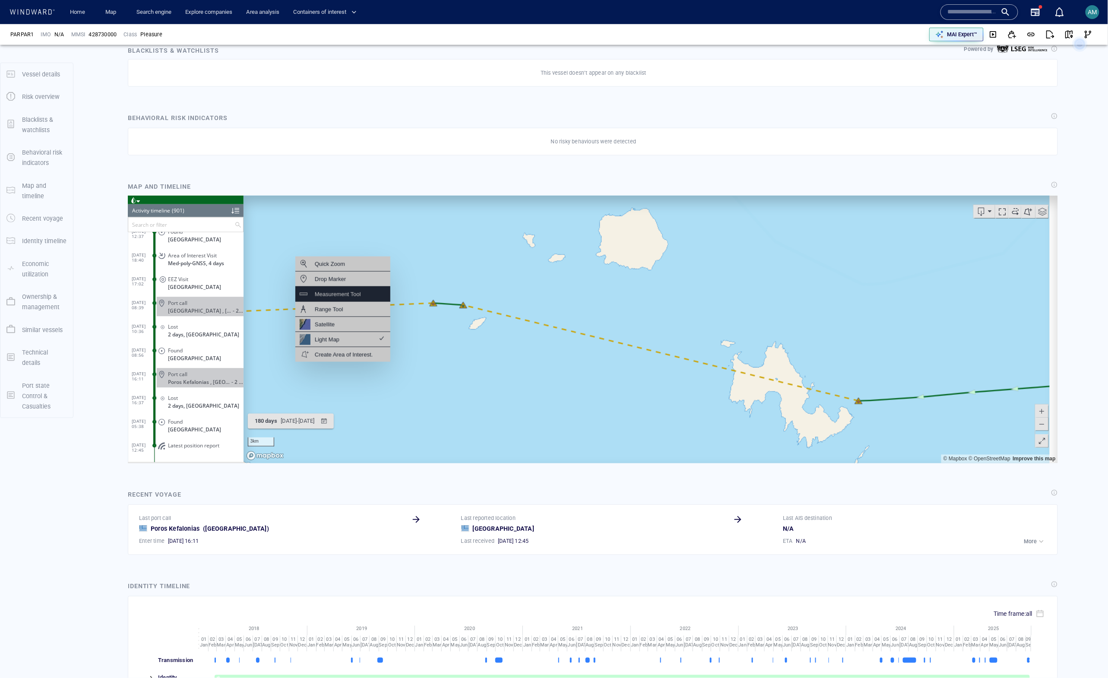
click at [354, 298] on div "Measurement Tool" at bounding box center [337, 294] width 46 height 11
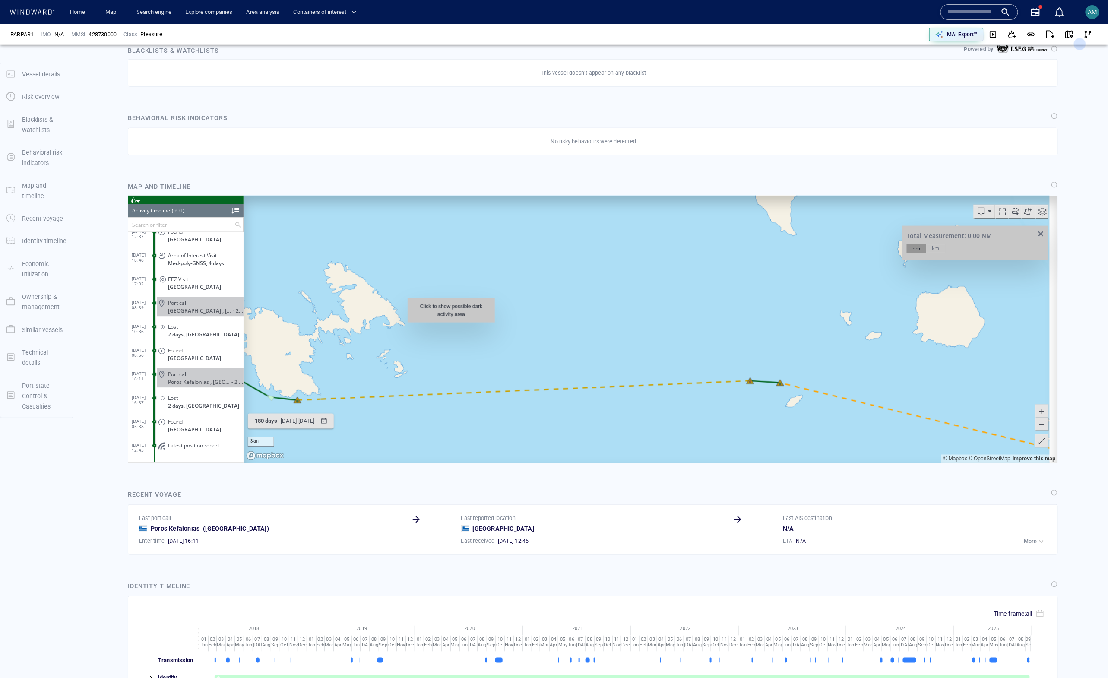
drag, startPoint x: 464, startPoint y: 307, endPoint x: 451, endPoint y: 327, distance: 23.9
click at [451, 327] on canvas "Map" at bounding box center [646, 329] width 806 height 268
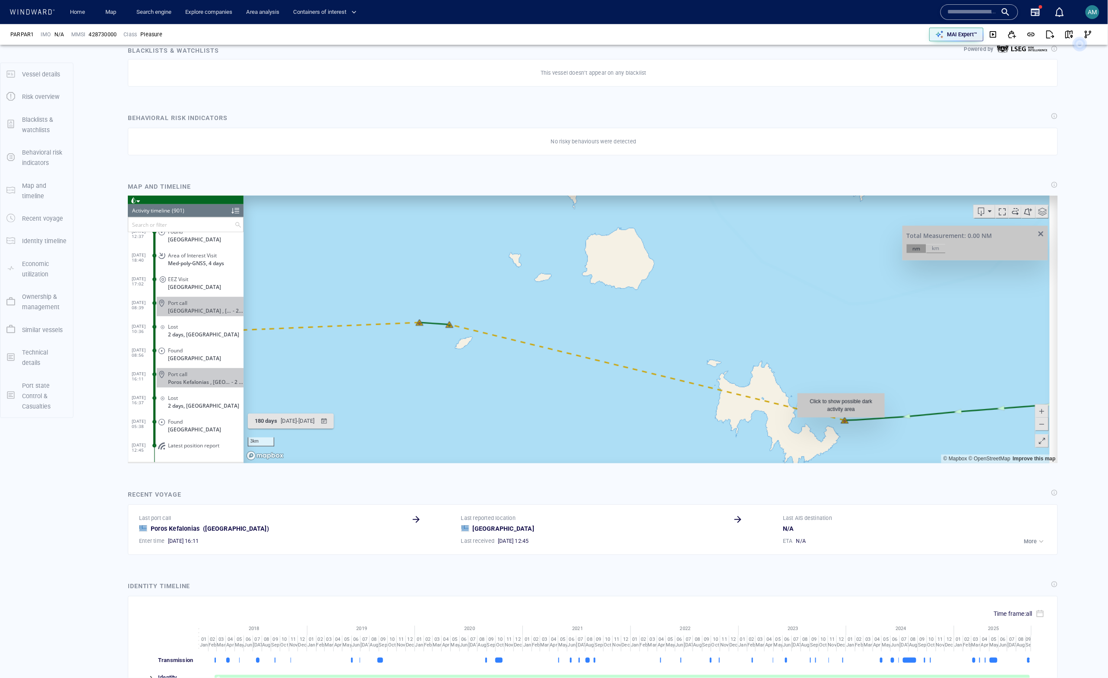
click at [841, 422] on canvas "Map" at bounding box center [646, 329] width 806 height 268
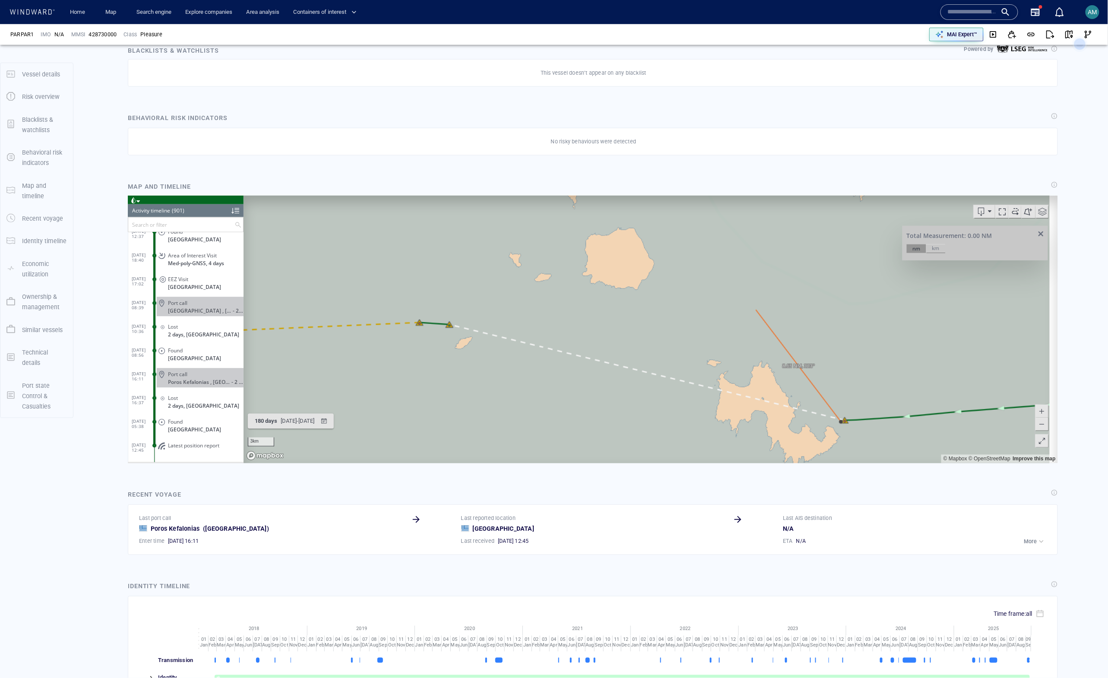
click at [763, 341] on canvas "Map" at bounding box center [646, 329] width 806 height 268
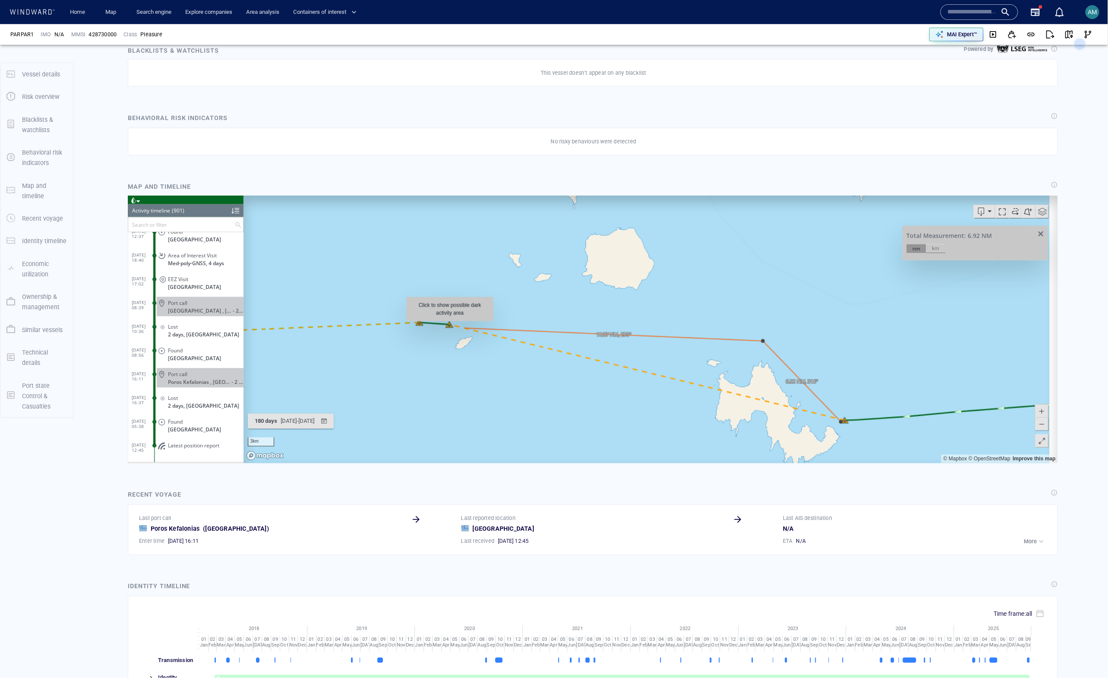
click at [450, 325] on canvas "Map" at bounding box center [646, 329] width 806 height 268
